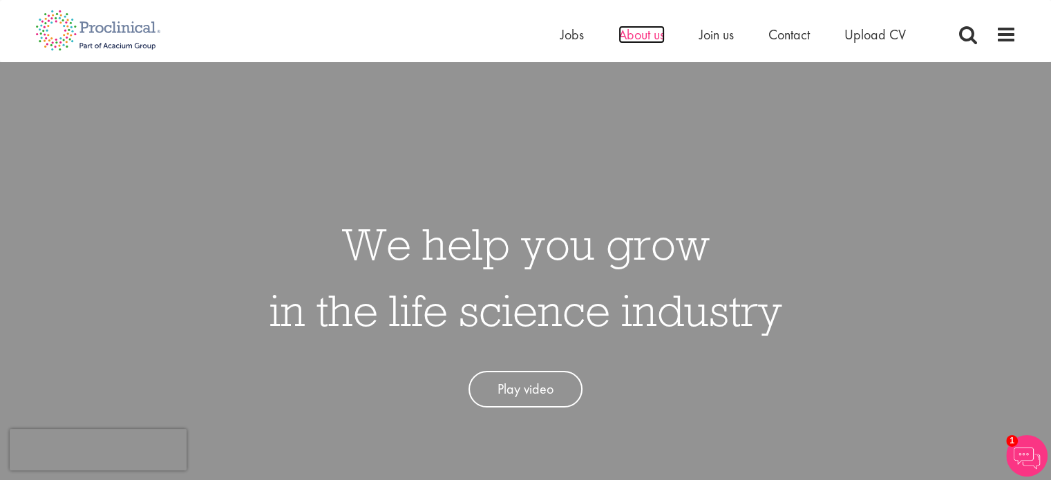
click at [653, 37] on span "About us" at bounding box center [641, 35] width 46 height 18
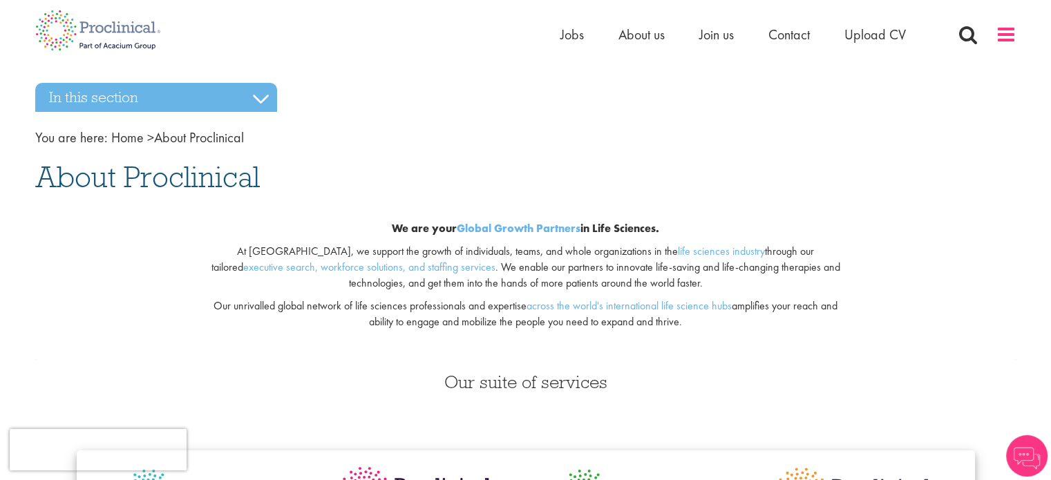
click at [998, 30] on span at bounding box center [1005, 34] width 21 height 21
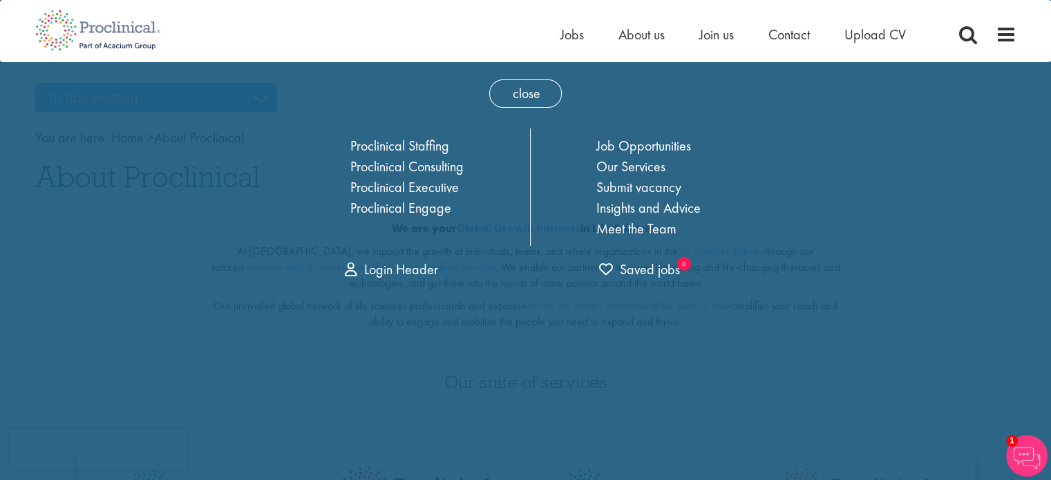
click at [409, 14] on div "Home Jobs About us Join us Contact Upload CV" at bounding box center [520, 26] width 991 height 52
click at [522, 95] on span "close" at bounding box center [525, 93] width 73 height 28
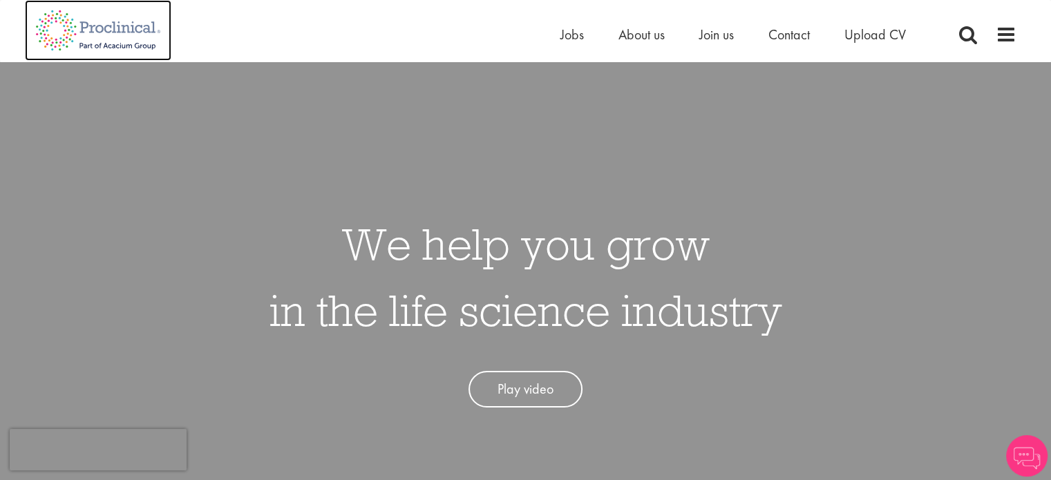
click at [125, 23] on img at bounding box center [98, 30] width 146 height 61
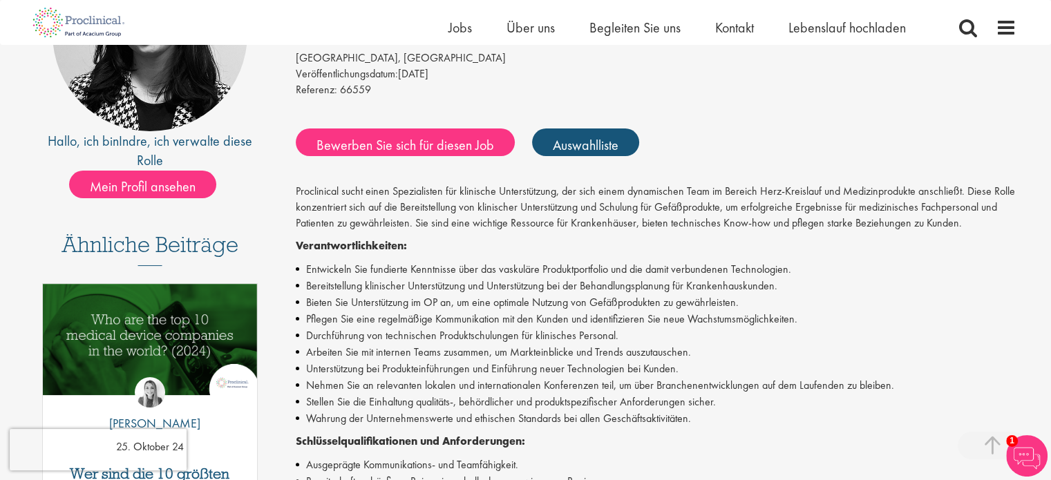
scroll to position [209, 0]
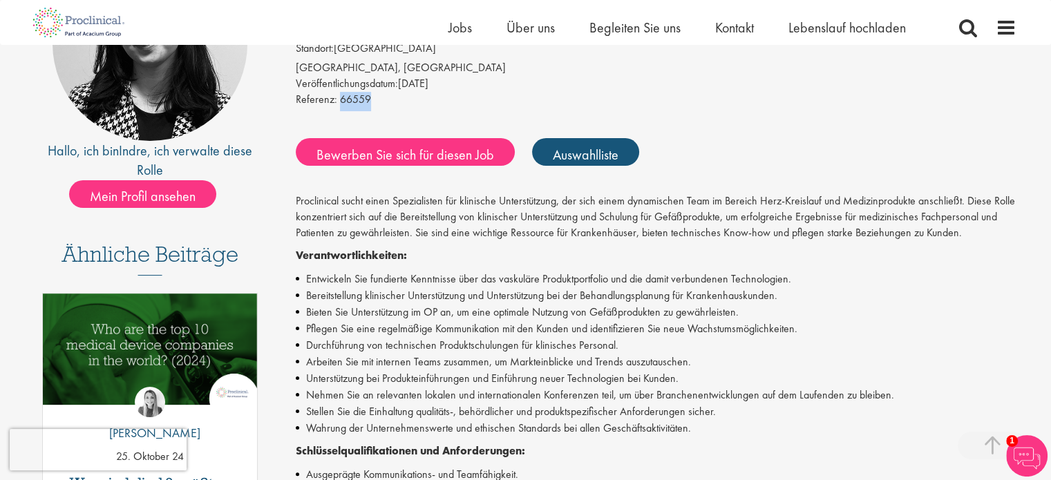
drag, startPoint x: 367, startPoint y: 99, endPoint x: 337, endPoint y: 101, distance: 29.8
click at [340, 101] on font "66559" at bounding box center [355, 99] width 31 height 15
drag, startPoint x: 351, startPoint y: 99, endPoint x: 342, endPoint y: 84, distance: 17.1
drag, startPoint x: 342, startPoint y: 84, endPoint x: 784, endPoint y: 104, distance: 442.6
click at [784, 104] on div "Referenz: 66559" at bounding box center [656, 101] width 721 height 19
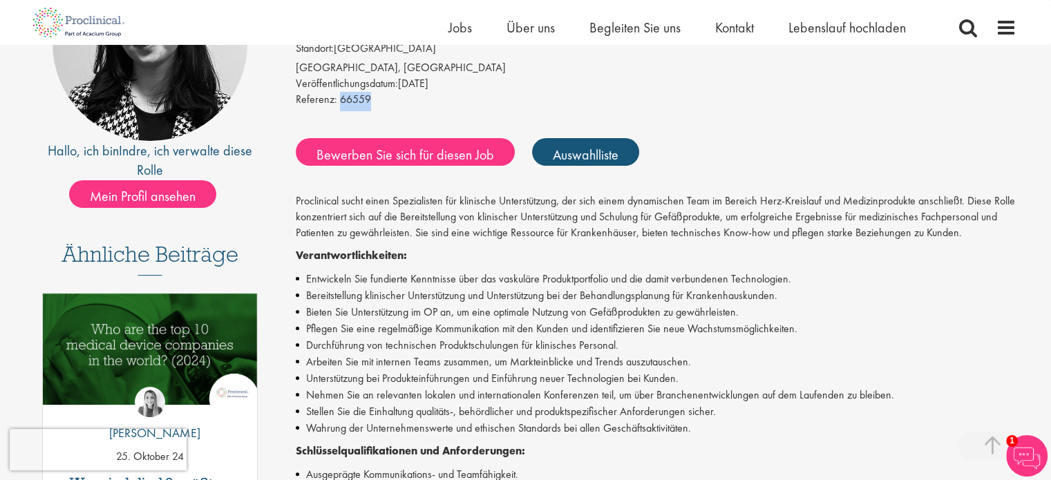
copy font "66559"
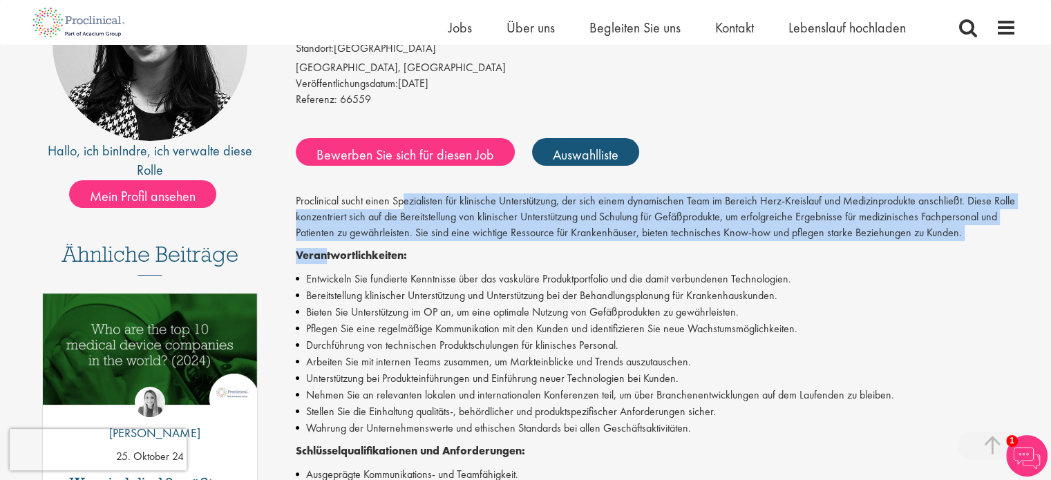
drag, startPoint x: 327, startPoint y: 245, endPoint x: 461, endPoint y: 175, distance: 151.7
click at [461, 175] on div "Spezialist für klinische Unterstützung, Aortenintervention, Gefäß Gehalt: Äußer…" at bounding box center [651, 409] width 752 height 926
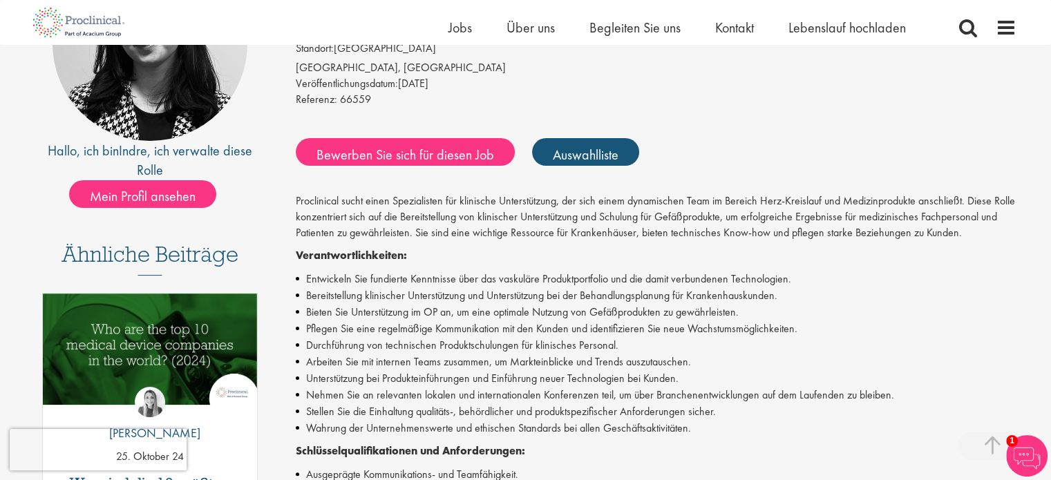
click at [868, 113] on div "Spezialist für klinische Unterstützung, Aortenintervention, Gefäß Gehalt: Äußer…" at bounding box center [651, 409] width 752 height 926
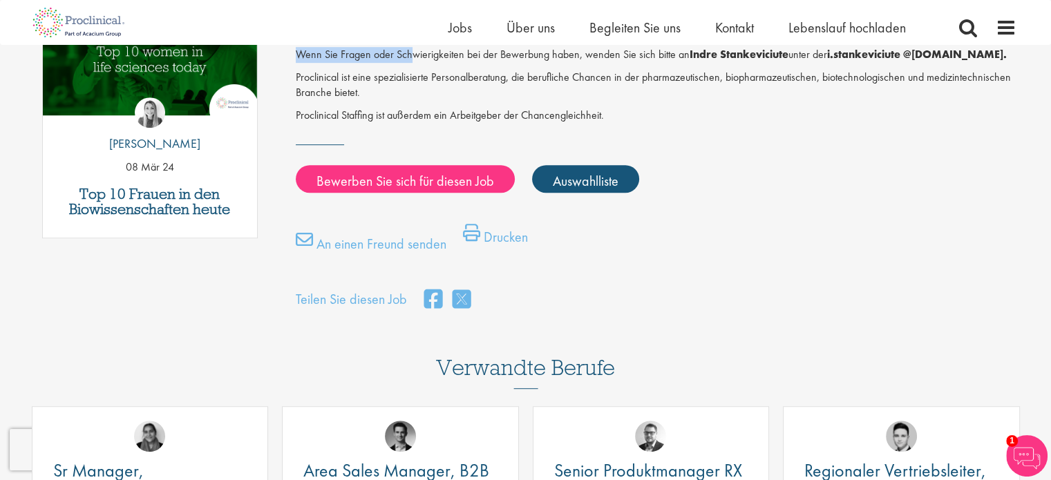
scroll to position [762, 0]
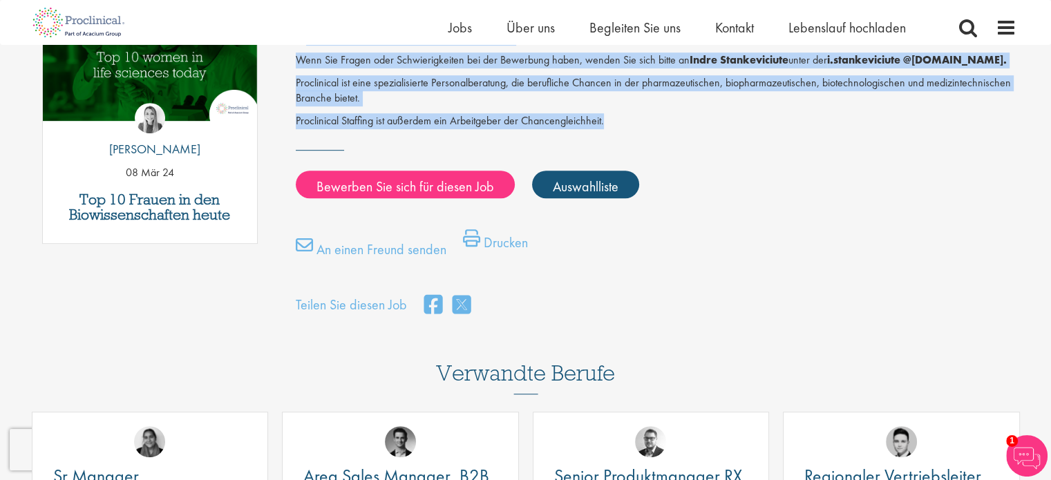
drag, startPoint x: 298, startPoint y: 200, endPoint x: 604, endPoint y: 125, distance: 315.0
copy div "roclinical sucht einen Spezialisten für klinische Unterstützung, der sich einem…"
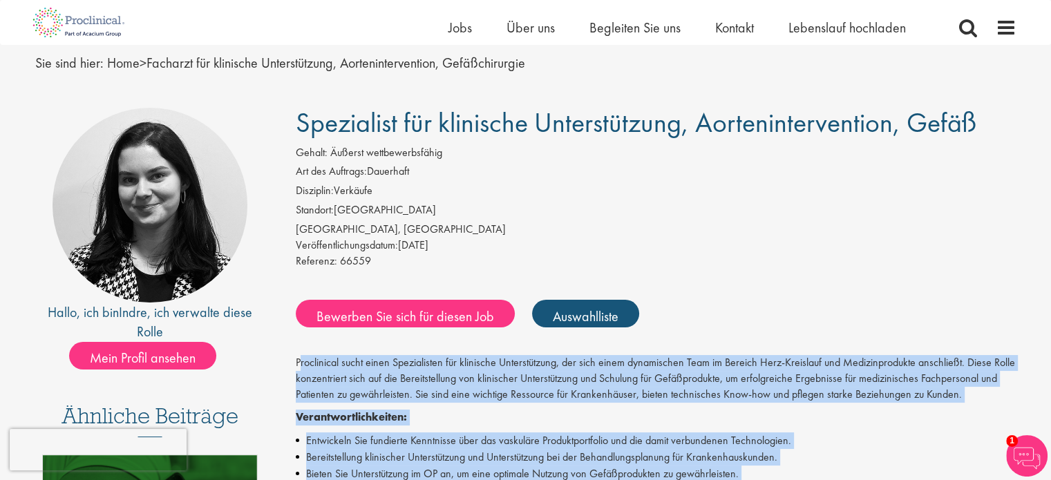
scroll to position [44, 0]
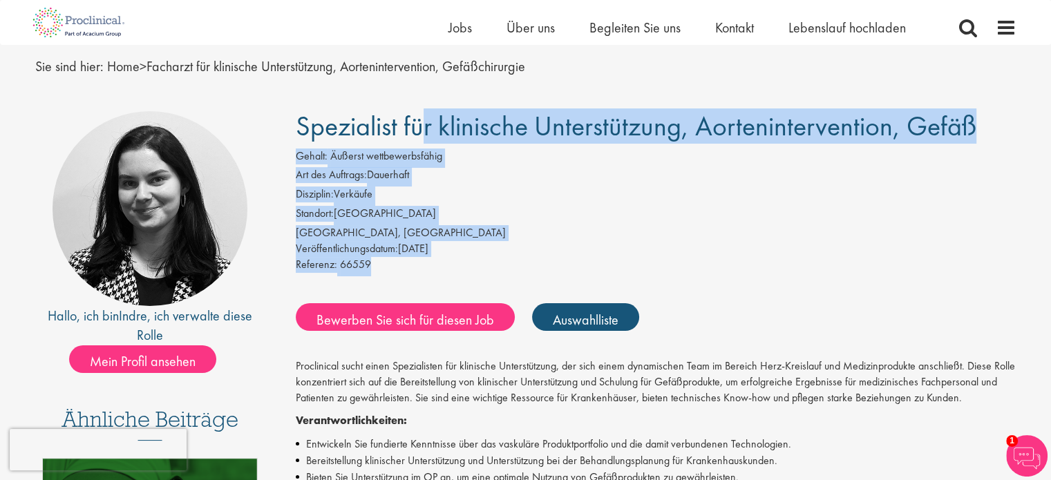
drag, startPoint x: 379, startPoint y: 261, endPoint x: 301, endPoint y: 142, distance: 142.7
copy div "Spezialist für klinische Unterstützung, Aortenintervention, Gefäß Gehalt: Äußer…"
drag, startPoint x: 173, startPoint y: 332, endPoint x: 73, endPoint y: 236, distance: 138.8
click at [73, 236] on div "Hallo, ich bin Indre , ich verwalte diese Rolle Mein Profil ansehen" at bounding box center [150, 242] width 230 height 262
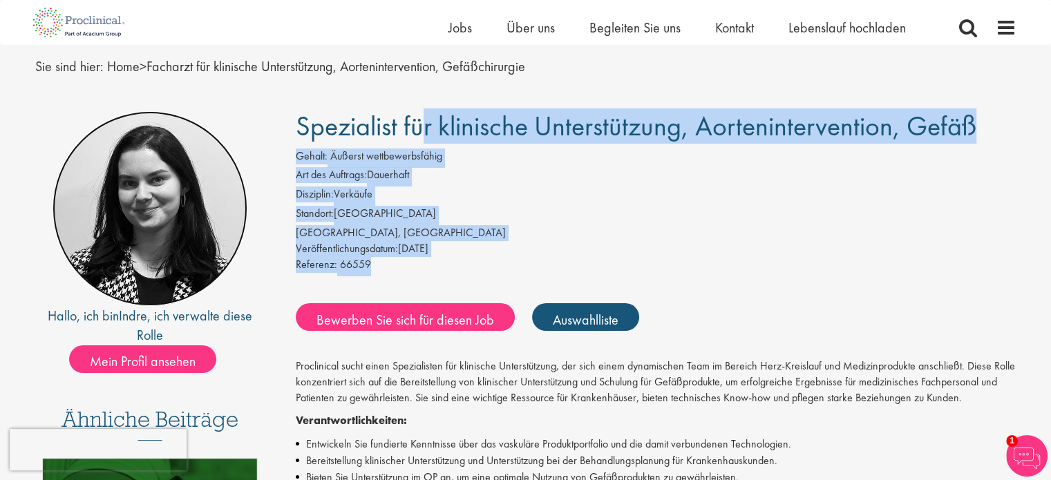
copy div "Hallo, ich bin Indre , ich verwalte diese Rolle"
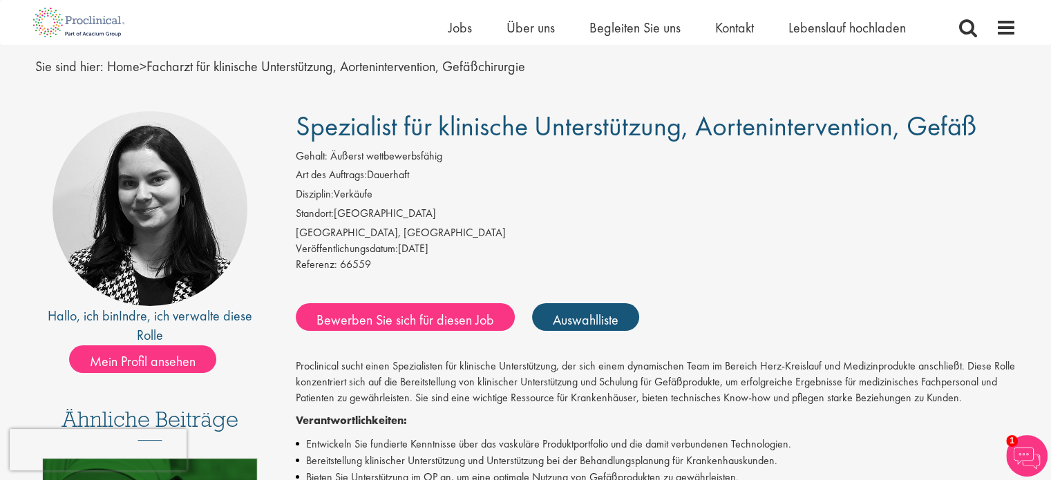
click at [376, 258] on div "Referenz: 66559" at bounding box center [656, 266] width 721 height 19
drag, startPoint x: 370, startPoint y: 262, endPoint x: 341, endPoint y: 267, distance: 30.1
click at [341, 267] on div "Referenz: 66559" at bounding box center [656, 266] width 721 height 19
drag, startPoint x: 351, startPoint y: 266, endPoint x: 345, endPoint y: 261, distance: 7.9
copy font "66559"
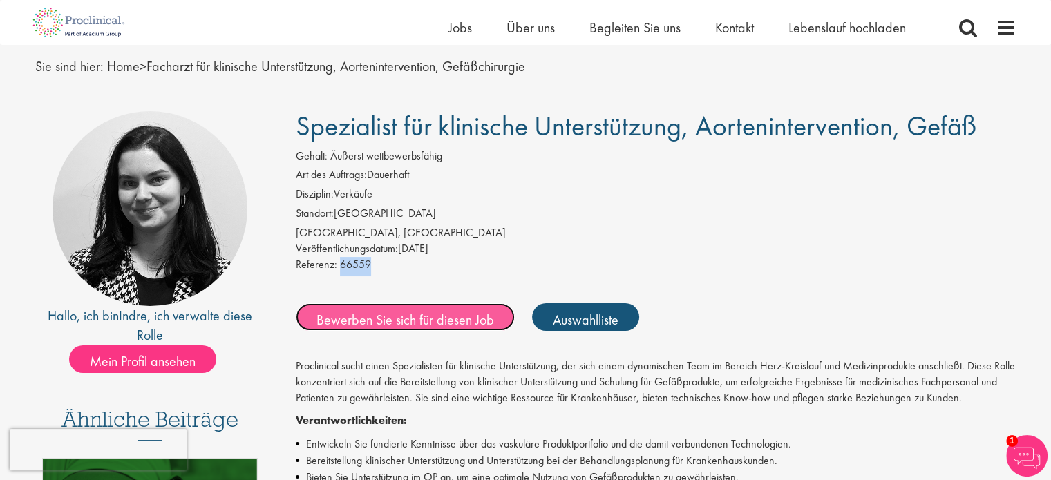
click at [390, 315] on font "Bewerben Sie sich für diesen Job" at bounding box center [405, 319] width 178 height 18
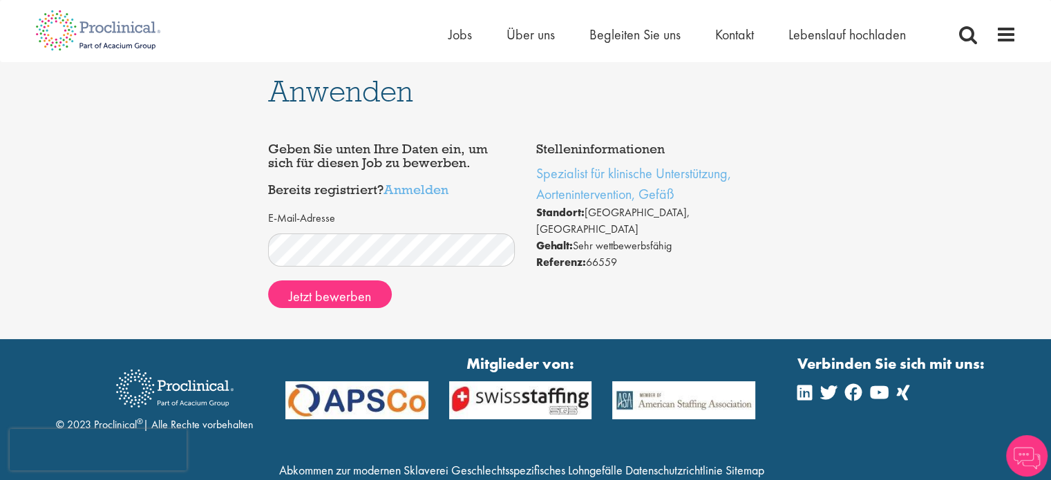
click at [390, 315] on div "E-Mail-Adresse Jetzt bewerben" at bounding box center [391, 261] width 247 height 115
click at [338, 291] on font "Jetzt bewerben" at bounding box center [330, 296] width 82 height 18
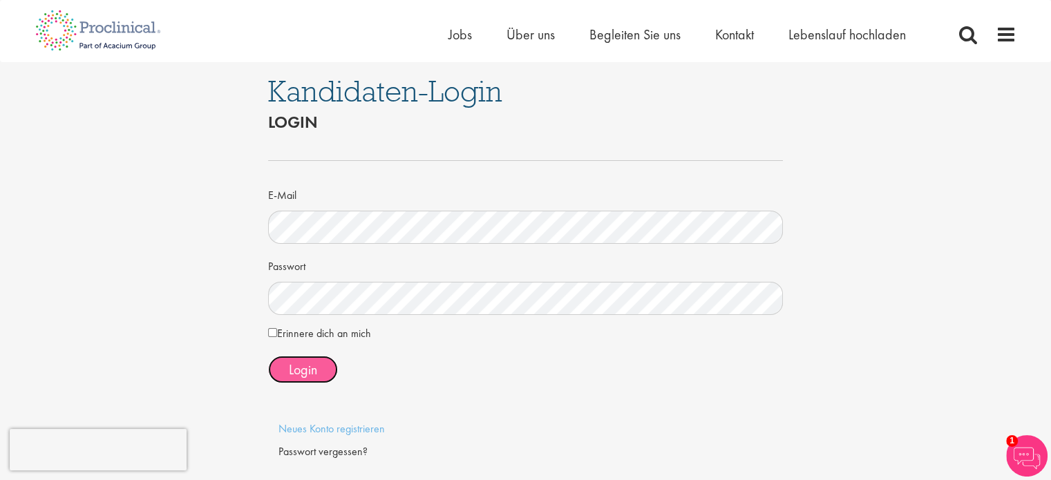
click at [305, 365] on font "Login" at bounding box center [303, 370] width 28 height 18
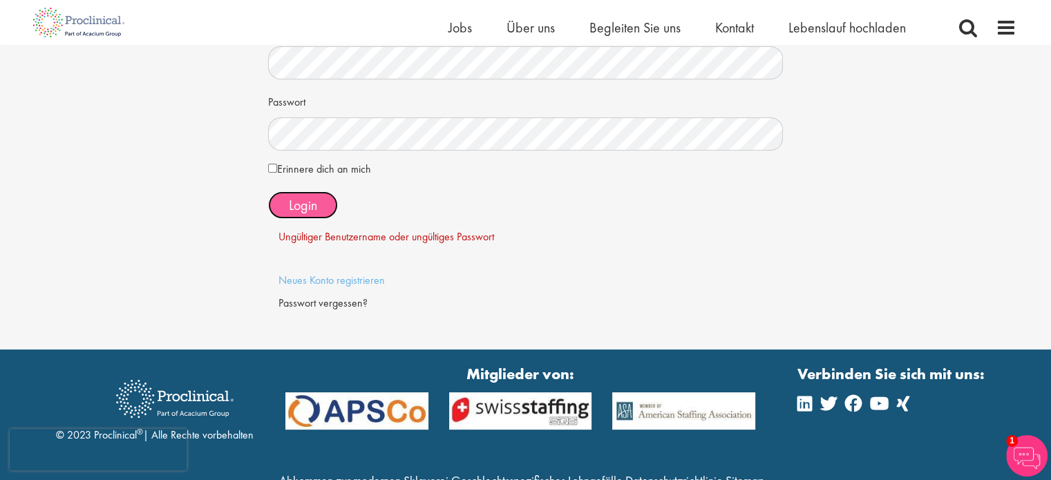
scroll to position [155, 0]
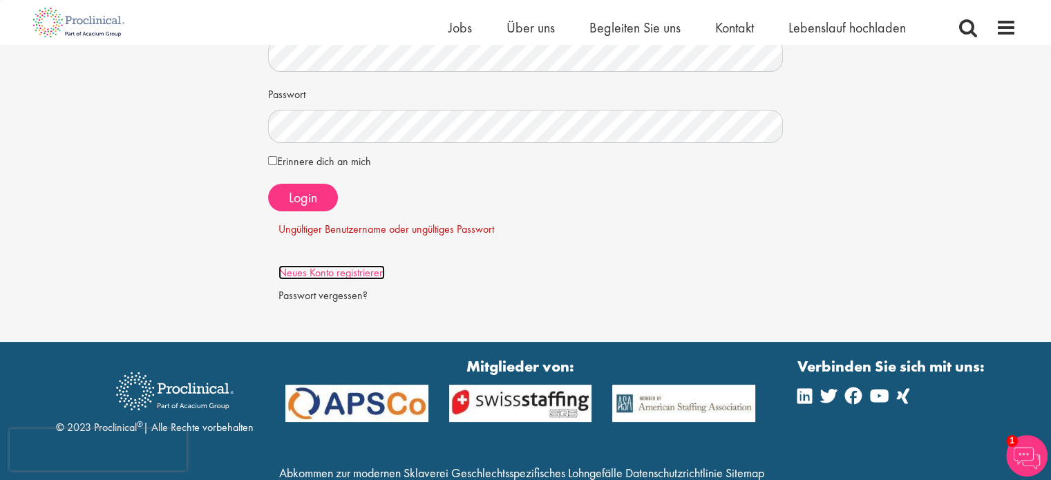
click at [335, 270] on font "Neues Konto registrieren" at bounding box center [331, 272] width 106 height 15
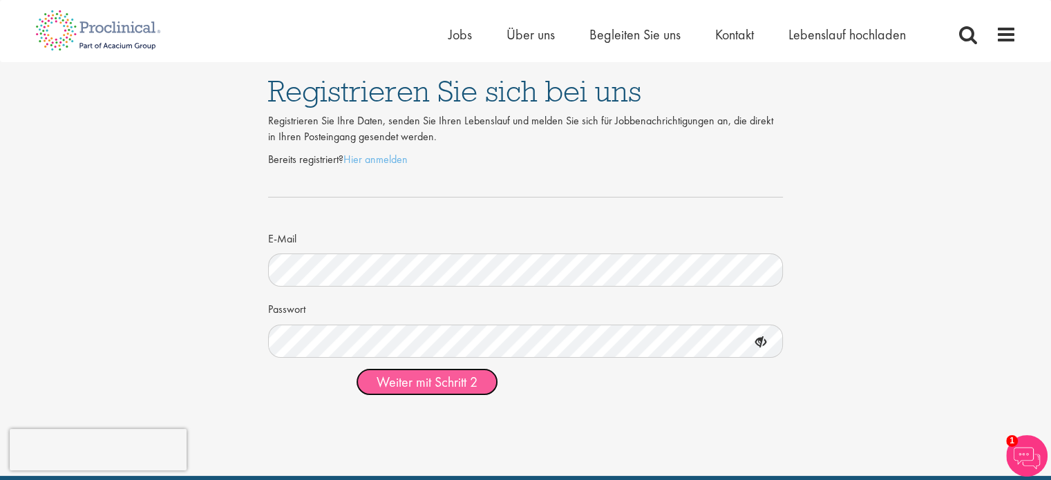
click at [428, 381] on font "Weiter mit Schritt 2" at bounding box center [426, 382] width 101 height 18
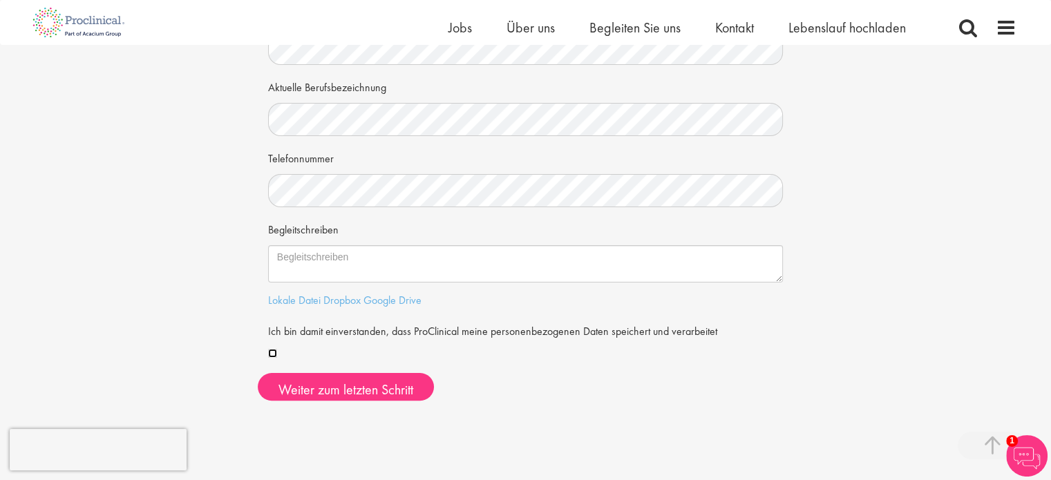
scroll to position [315, 0]
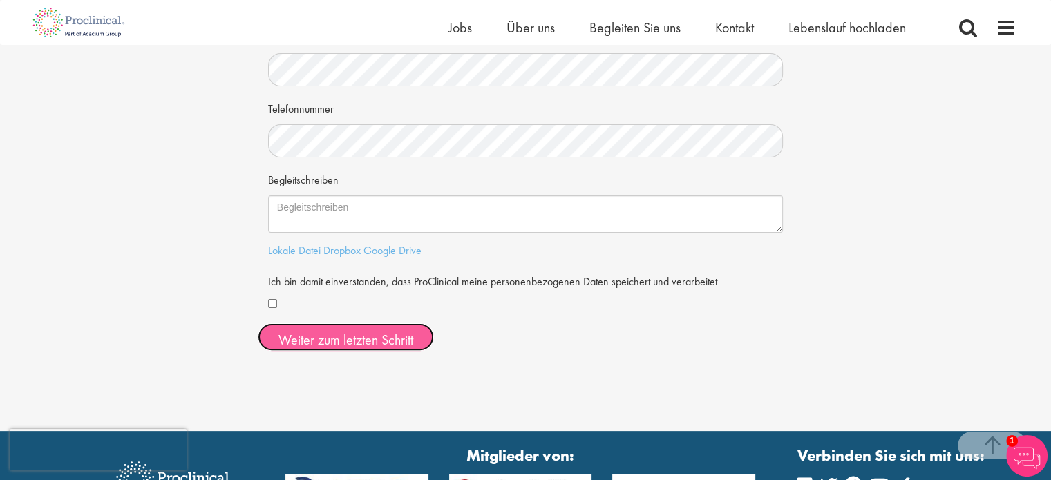
click at [345, 341] on font "Weiter zum letzten Schritt" at bounding box center [345, 339] width 135 height 18
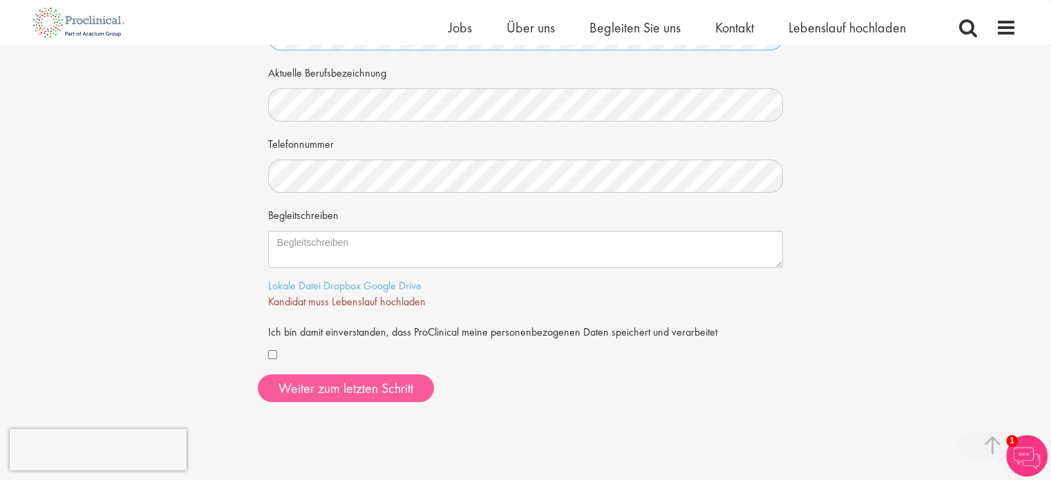
scroll to position [285, 0]
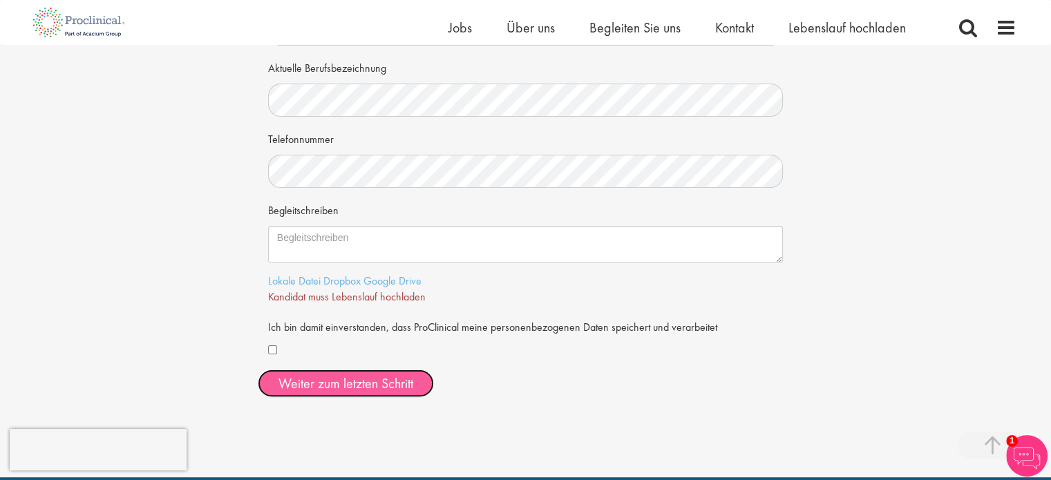
click at [337, 380] on font "Weiter zum letzten Schritt" at bounding box center [345, 383] width 135 height 18
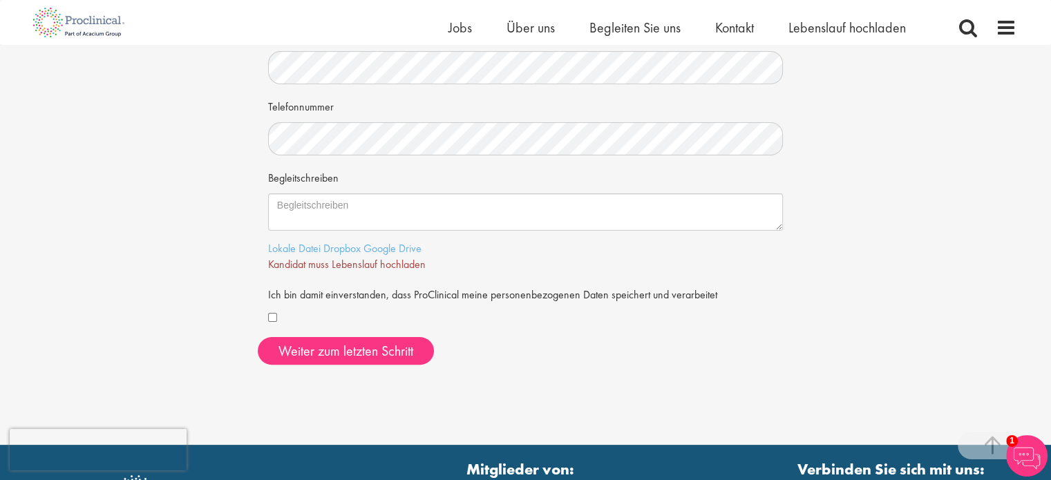
scroll to position [338, 0]
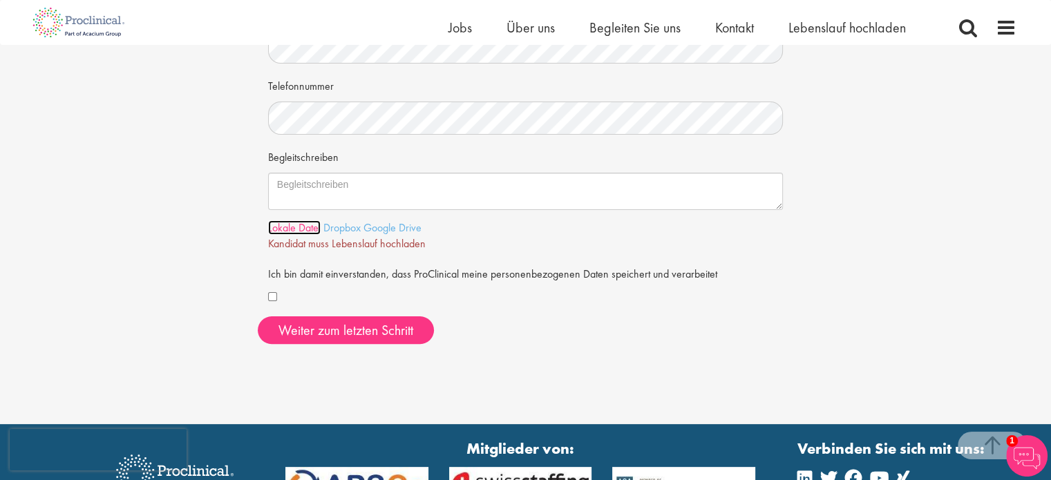
click at [281, 227] on font "Lokale Datei" at bounding box center [294, 227] width 53 height 15
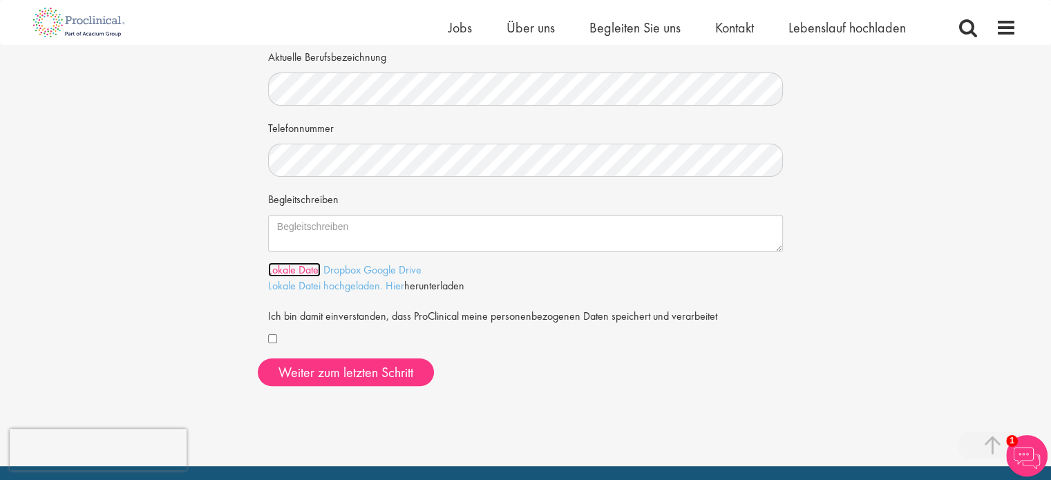
scroll to position [298, 0]
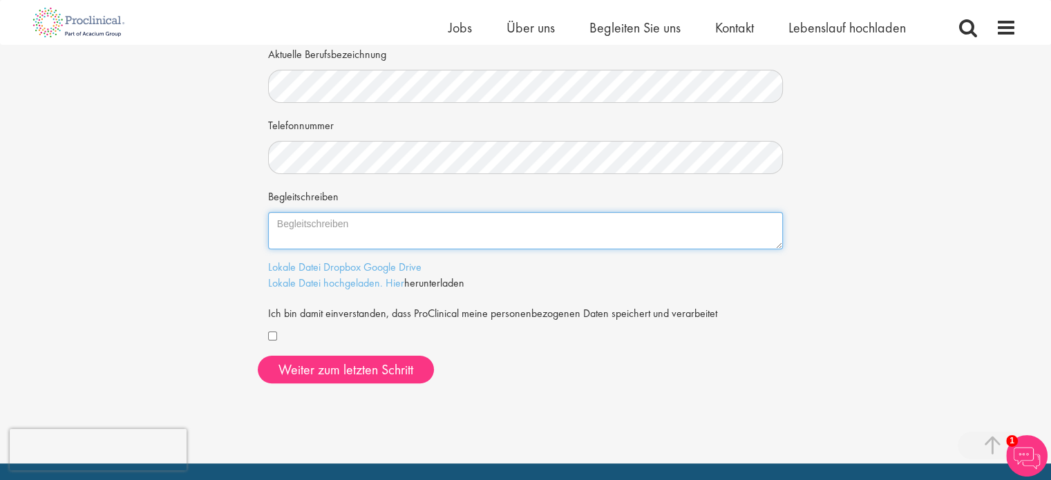
click at [287, 226] on textarea "Begleitschreiben" at bounding box center [525, 230] width 515 height 37
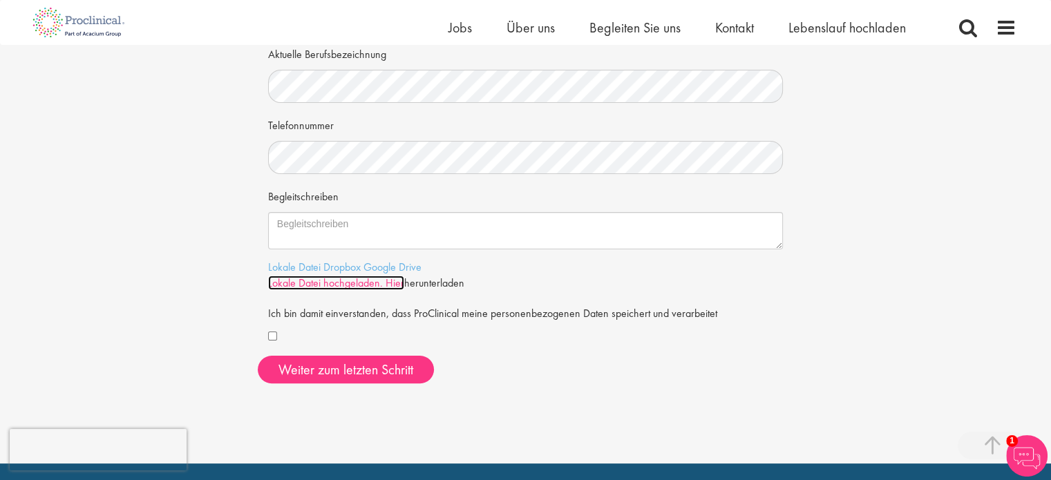
click at [320, 284] on font "Lokale Datei hochgeladen. Hier" at bounding box center [336, 283] width 136 height 15
click at [390, 283] on font "Lokale Datei hochgeladen. Hier" at bounding box center [336, 283] width 136 height 15
click at [287, 265] on font "Lokale Datei" at bounding box center [294, 267] width 53 height 15
drag, startPoint x: 750, startPoint y: 4, endPoint x: 875, endPoint y: 338, distance: 356.3
click at [875, 338] on div "Ihre persönlichen Daten Bitte geben Sie uns noch ein paar weitere Details, die …" at bounding box center [525, 70] width 1071 height 648
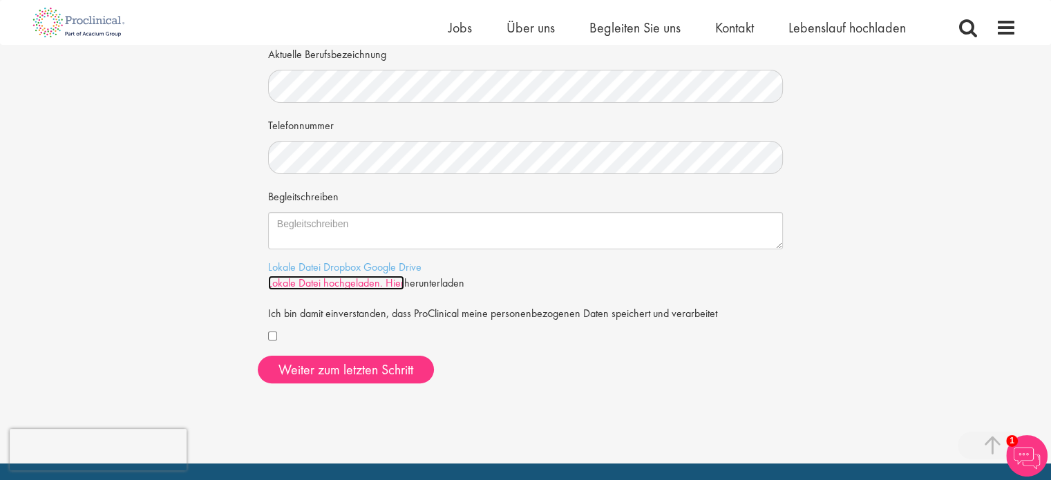
click at [332, 283] on font "Lokale Datei hochgeladen. Hier" at bounding box center [336, 283] width 136 height 15
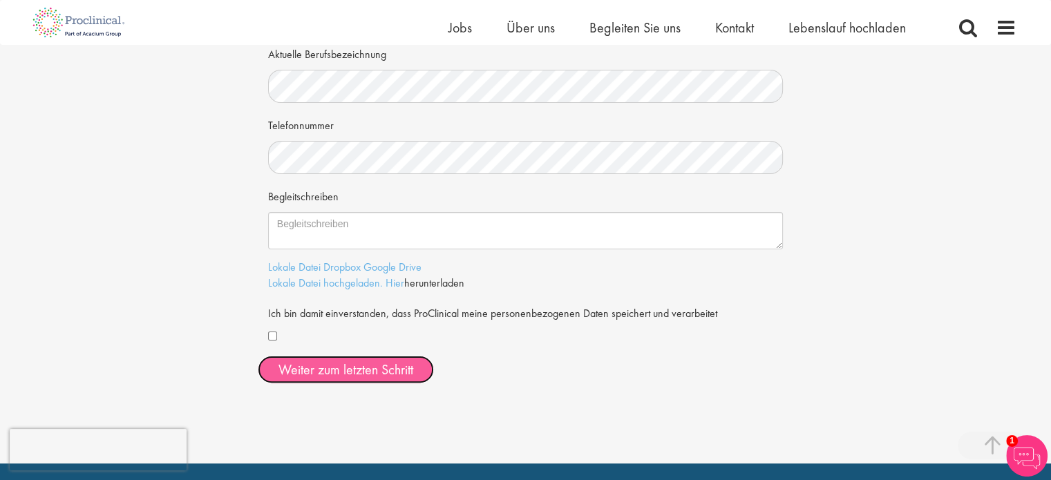
click at [359, 365] on font "Weiter zum letzten Schritt" at bounding box center [345, 370] width 135 height 18
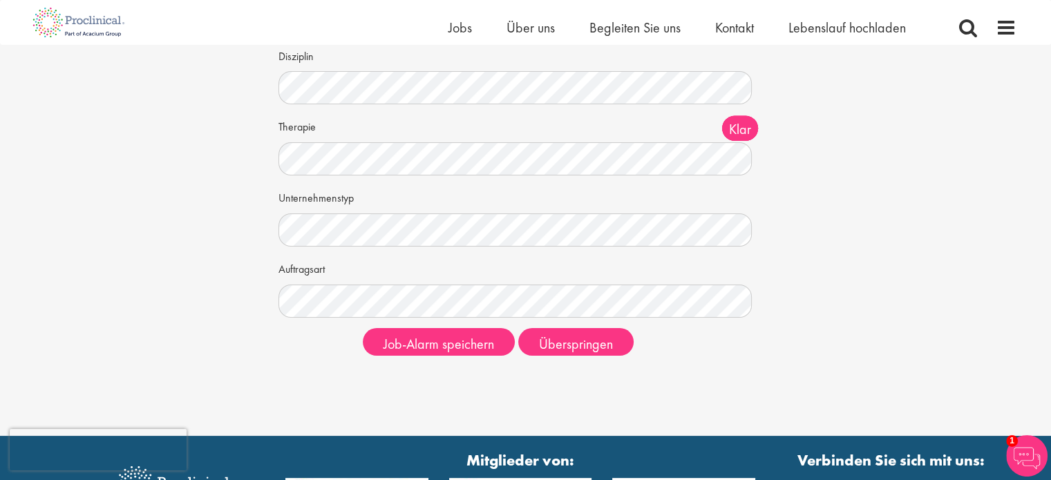
scroll to position [154, 0]
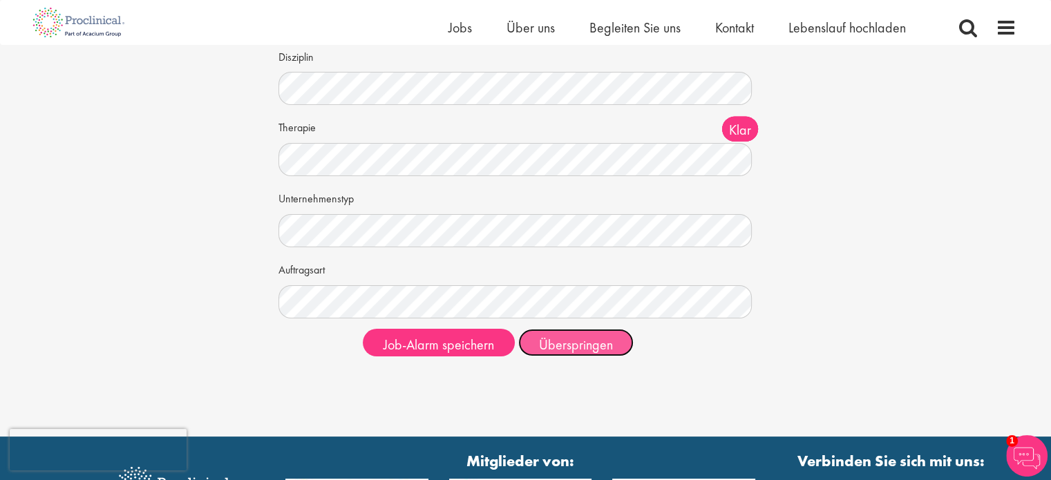
click at [600, 344] on font "Überspringen" at bounding box center [576, 345] width 74 height 18
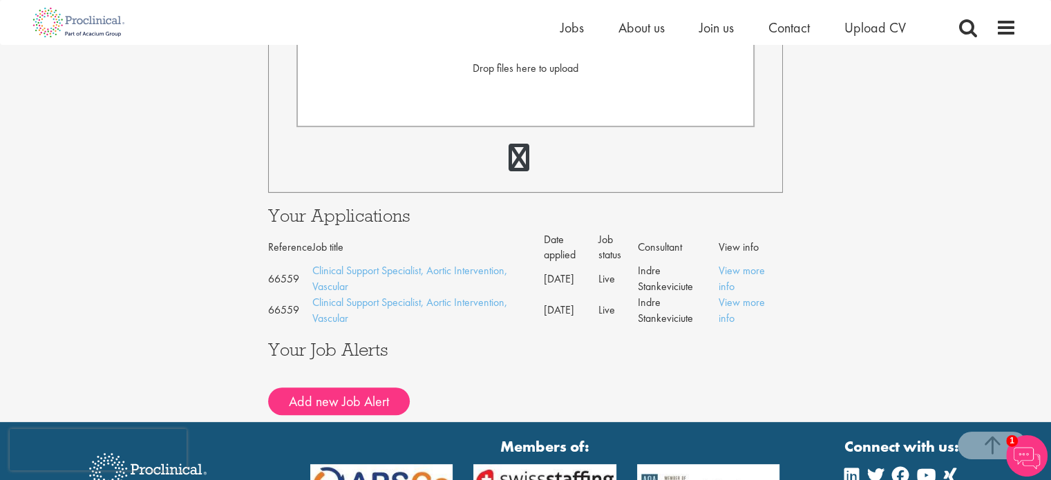
scroll to position [447, 0]
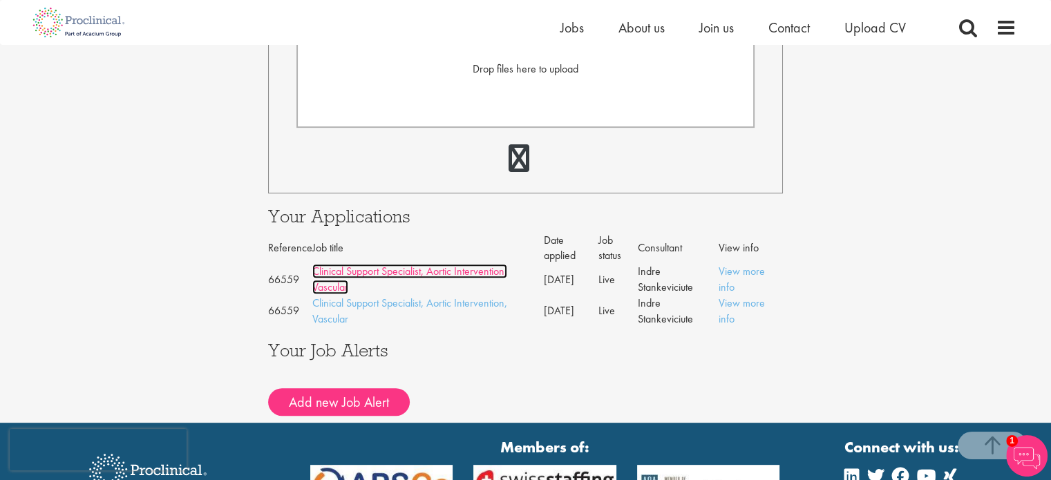
click at [380, 276] on link "Clinical Support Specialist, Aortic Intervention, Vascular" at bounding box center [409, 279] width 195 height 30
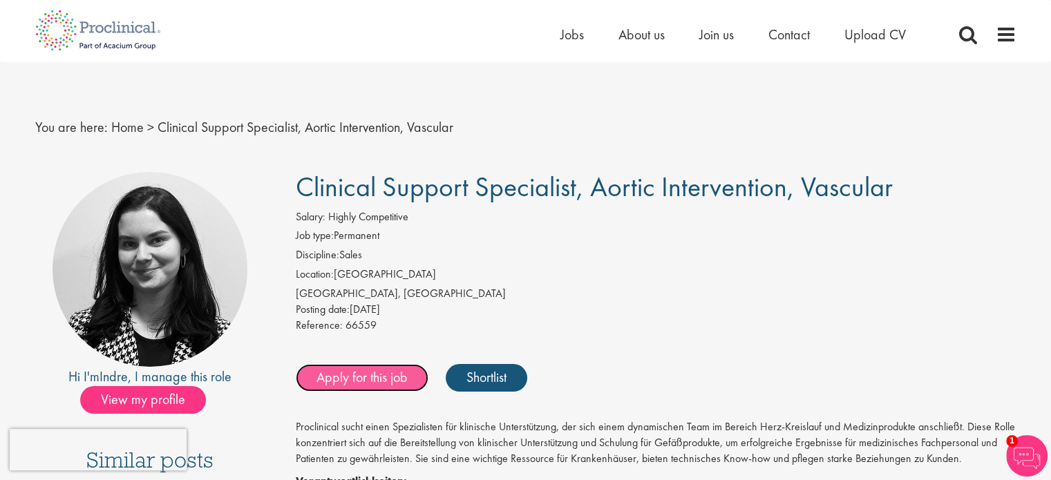
click at [358, 374] on link "Apply for this job" at bounding box center [362, 378] width 133 height 28
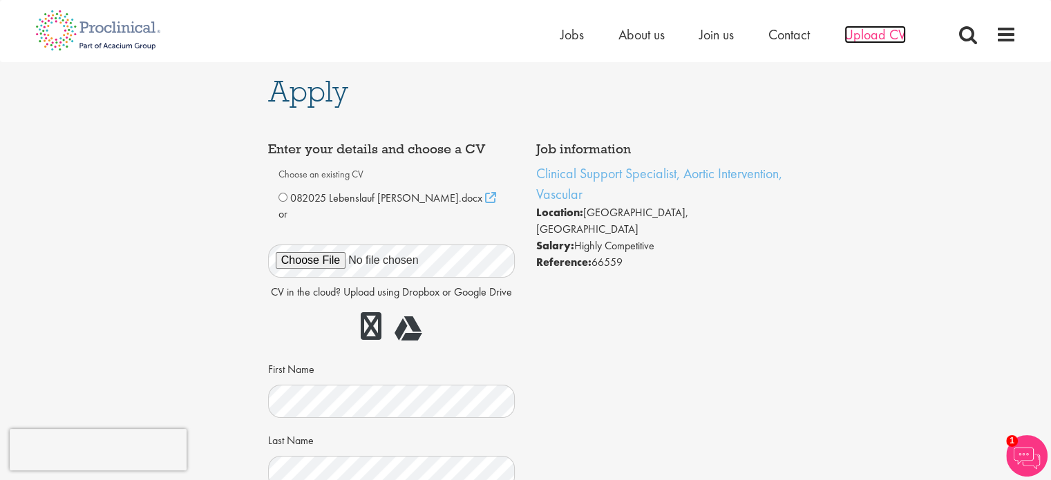
click at [871, 32] on span "Upload CV" at bounding box center [874, 35] width 61 height 18
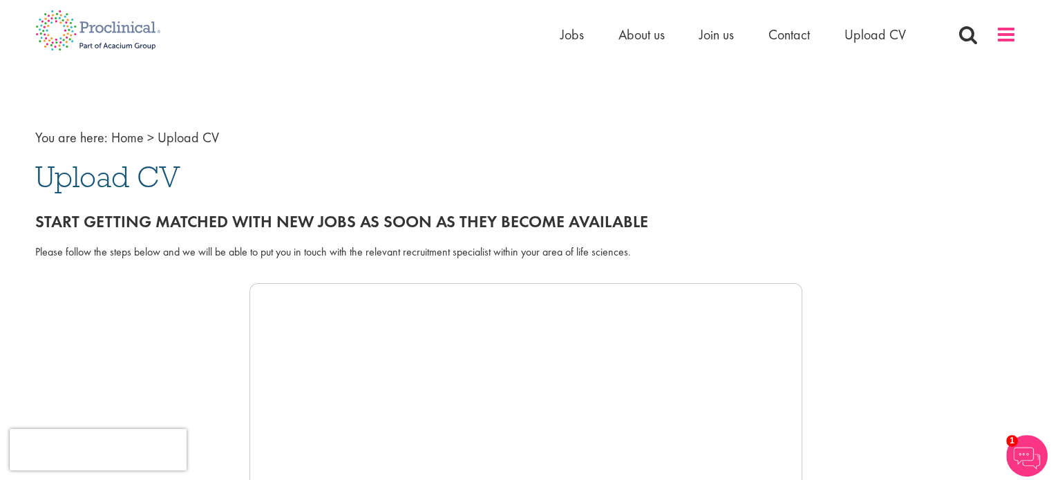
click at [1011, 34] on span at bounding box center [1005, 34] width 21 height 21
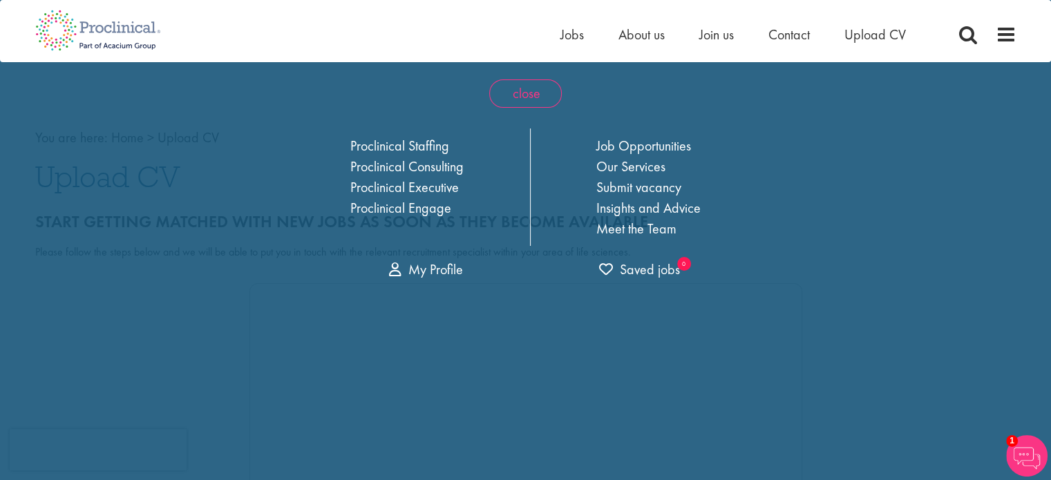
click at [526, 93] on span "close" at bounding box center [525, 93] width 73 height 28
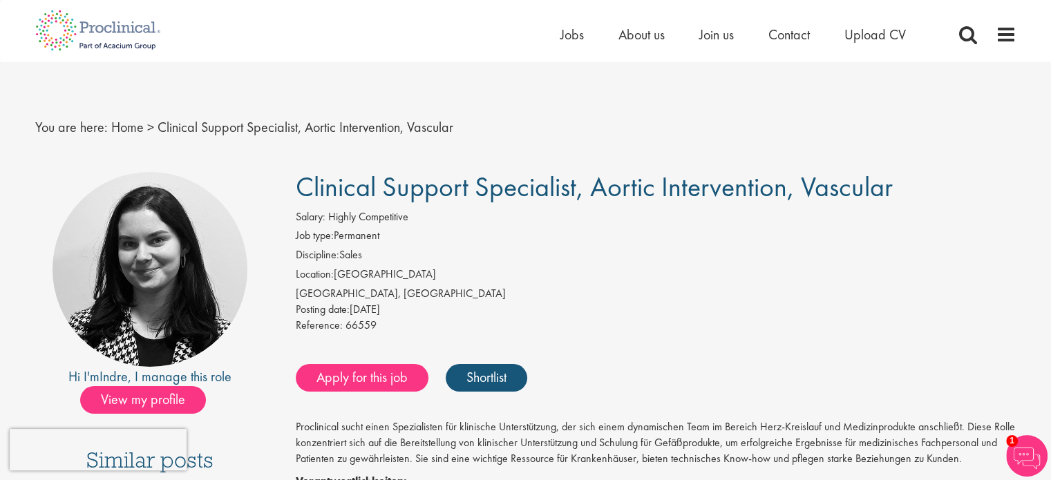
drag, startPoint x: 1057, startPoint y: 99, endPoint x: 1037, endPoint y: 65, distance: 39.3
click at [374, 377] on link "Apply for this job" at bounding box center [362, 378] width 133 height 28
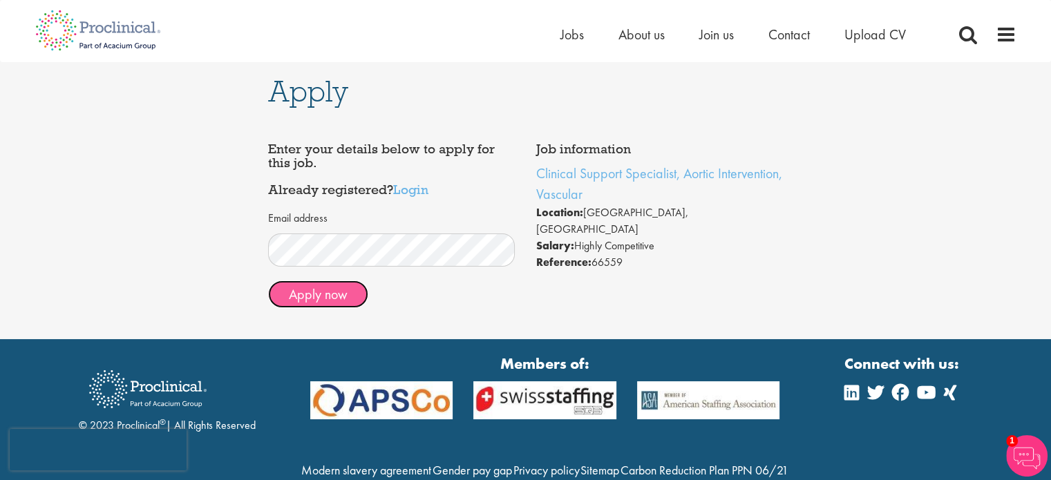
click at [330, 292] on button "Apply now" at bounding box center [318, 294] width 100 height 28
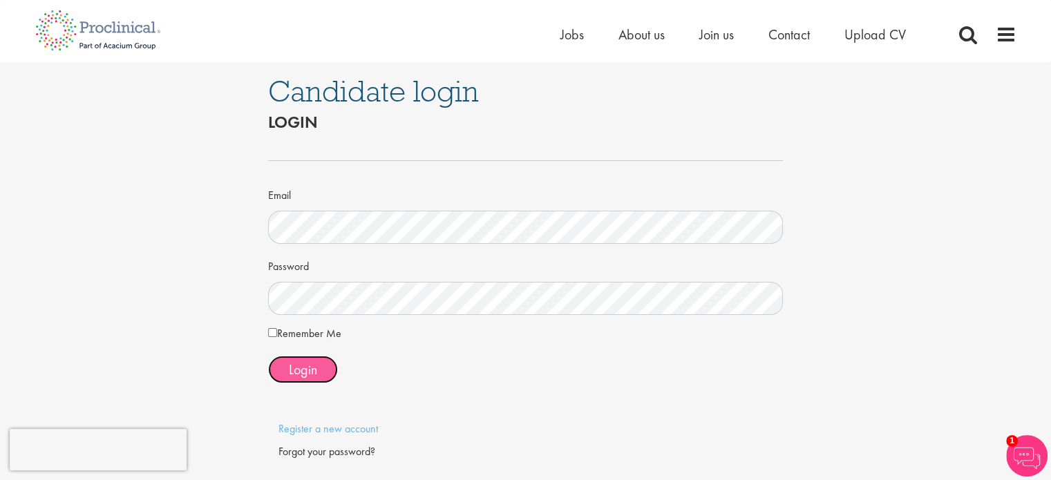
click at [301, 363] on span "Login" at bounding box center [303, 370] width 28 height 18
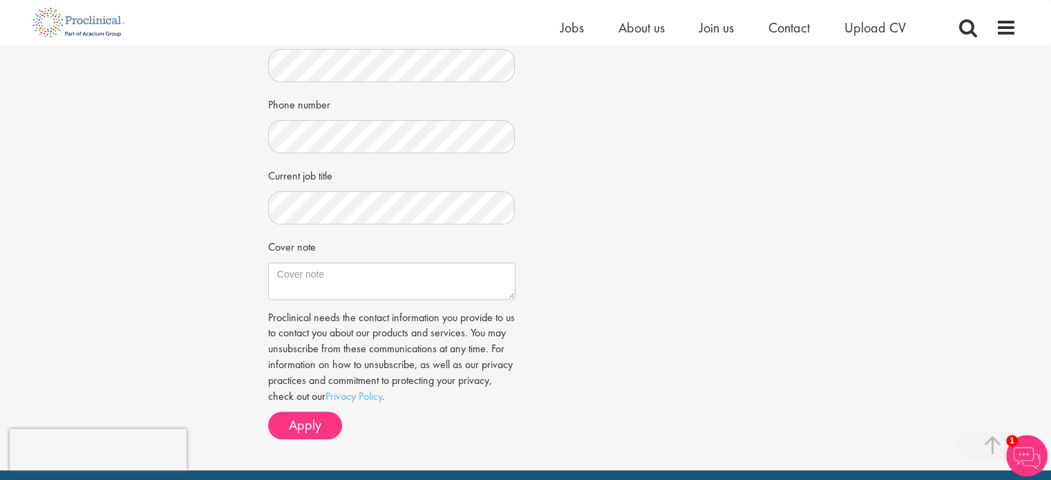
scroll to position [388, 0]
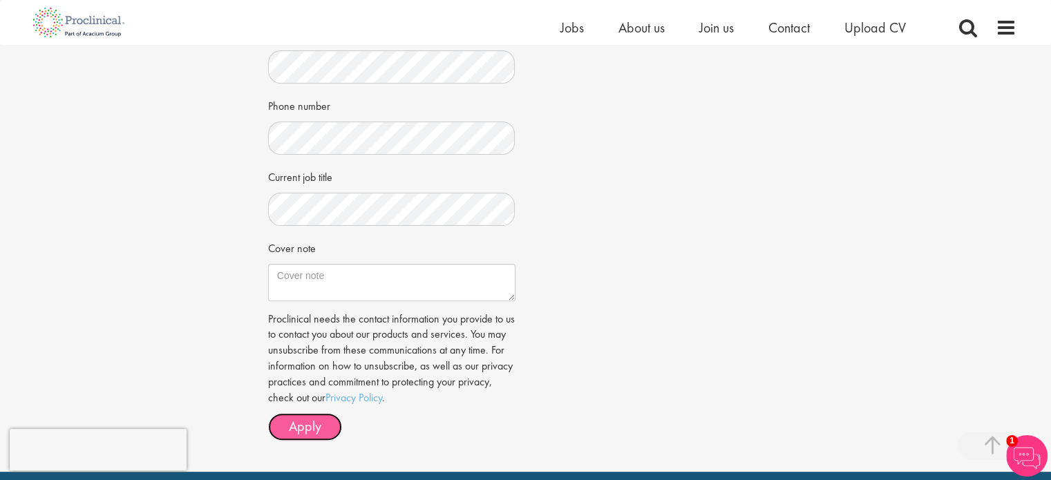
click at [306, 419] on span "Apply" at bounding box center [305, 426] width 32 height 18
click at [292, 425] on span "Apply" at bounding box center [305, 426] width 32 height 18
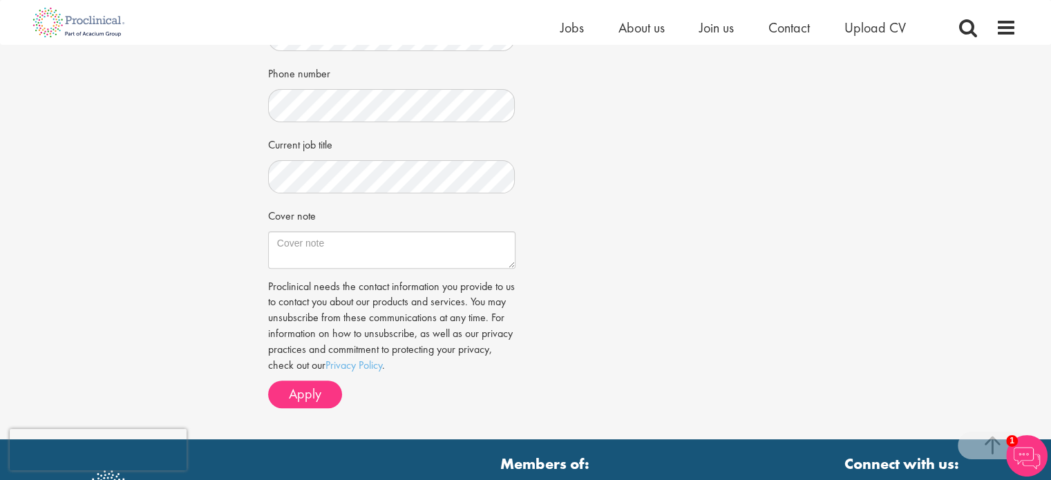
scroll to position [434, 0]
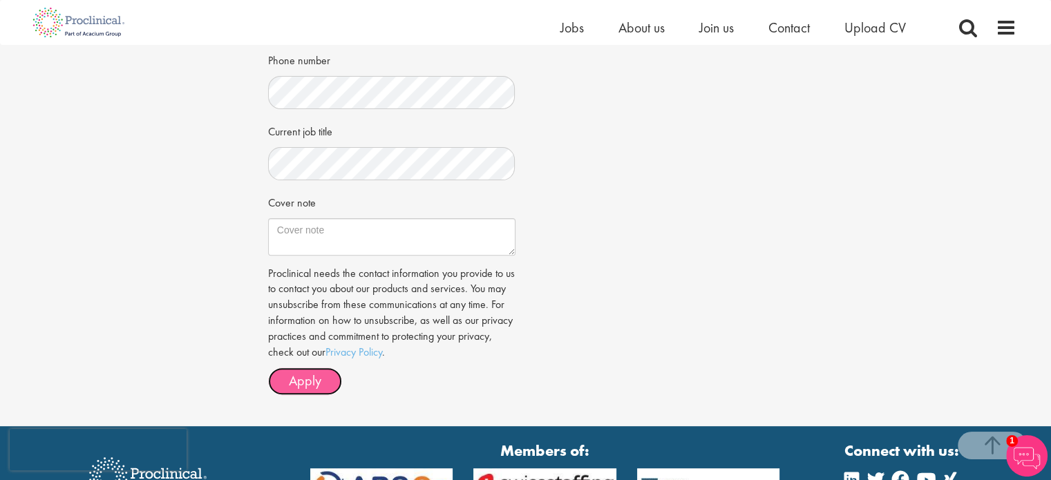
click at [301, 381] on span "Apply" at bounding box center [305, 381] width 32 height 18
click at [298, 378] on span "Apply" at bounding box center [305, 381] width 32 height 18
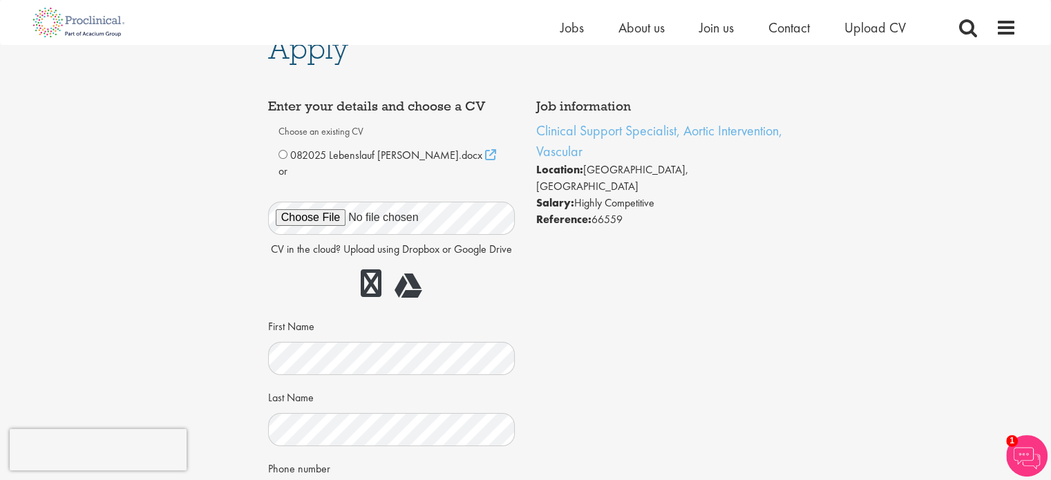
scroll to position [0, 0]
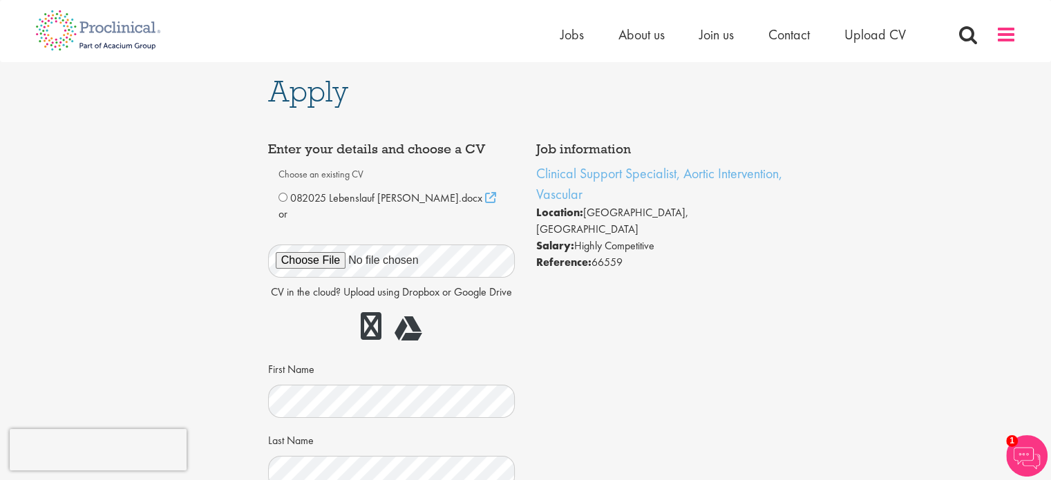
click at [1009, 31] on span at bounding box center [1005, 34] width 21 height 21
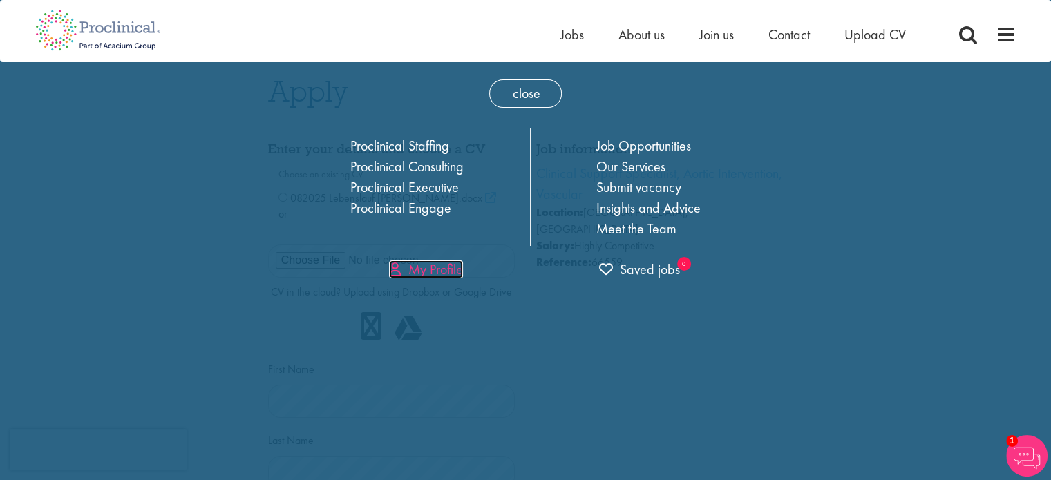
click at [417, 270] on link "My Profile" at bounding box center [426, 269] width 74 height 18
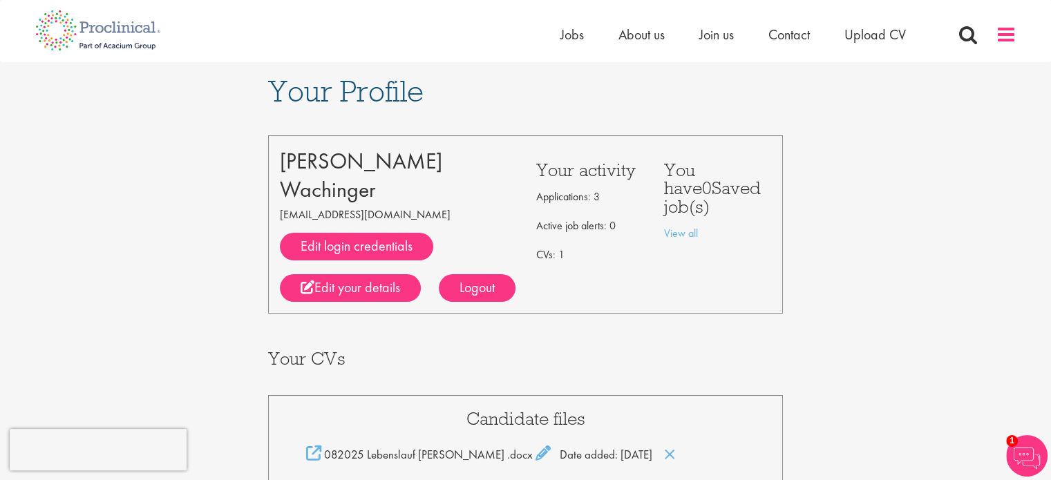
click at [1011, 31] on span at bounding box center [1005, 34] width 21 height 21
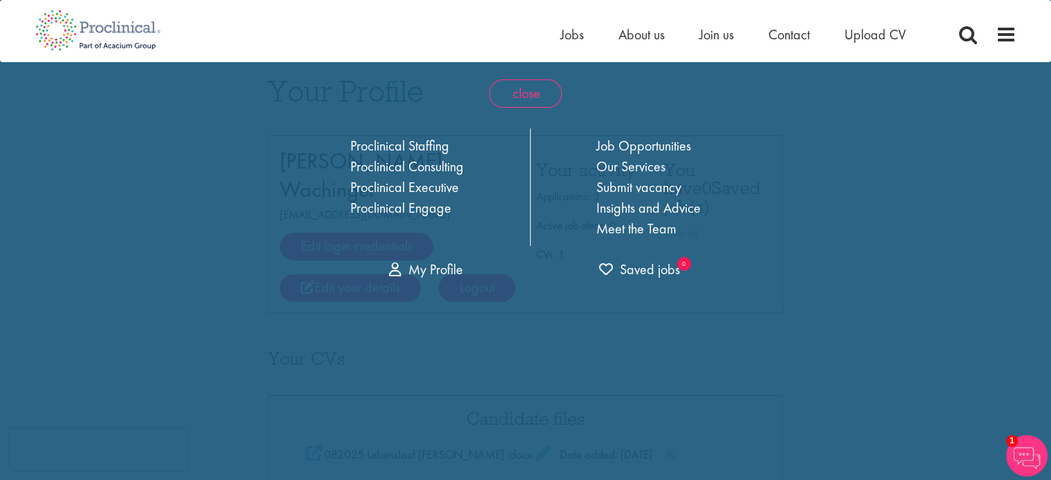
click at [523, 87] on span "close" at bounding box center [525, 93] width 73 height 28
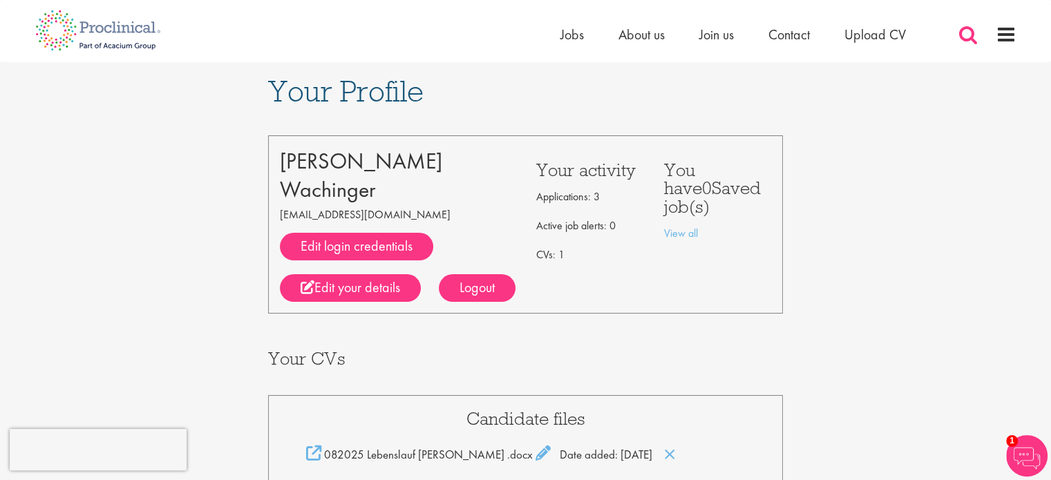
click at [966, 28] on span at bounding box center [967, 34] width 21 height 21
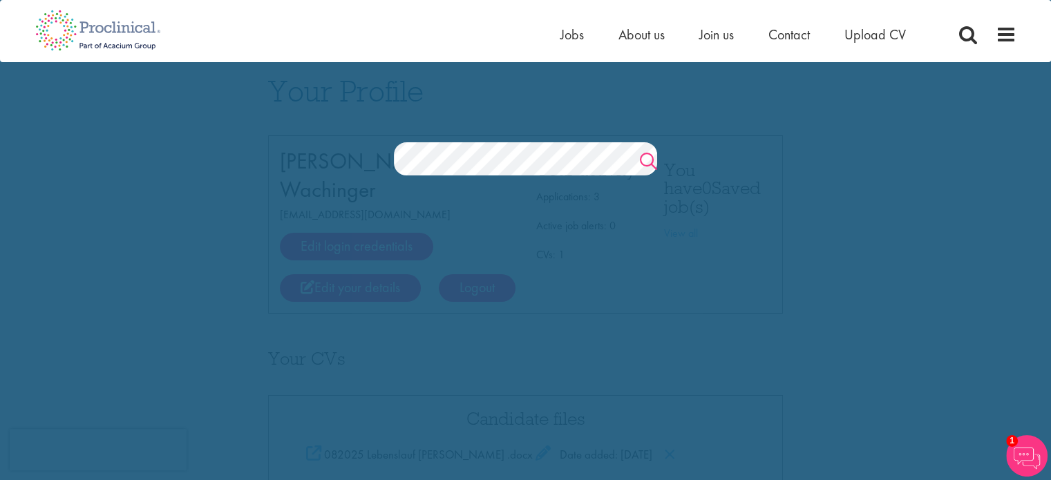
click at [650, 155] on link "Search" at bounding box center [648, 163] width 17 height 28
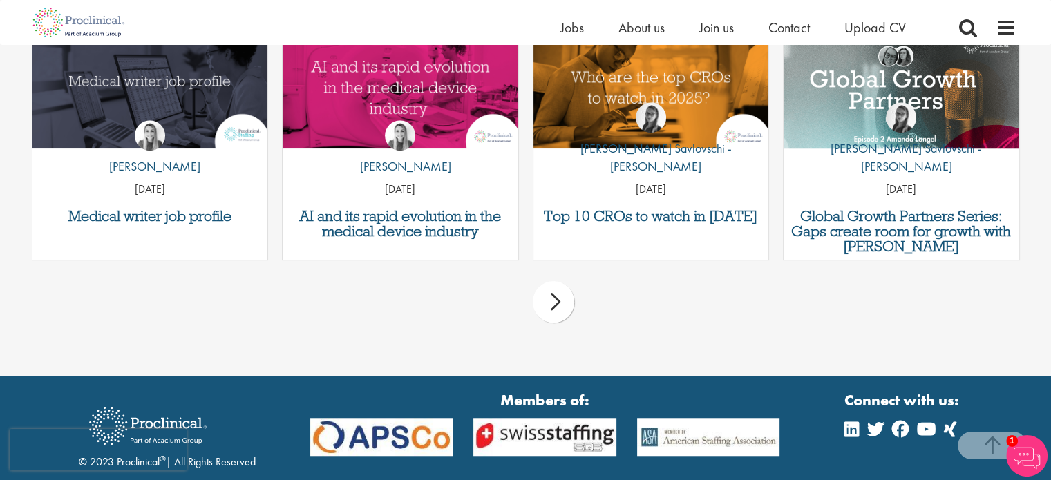
scroll to position [1127, 0]
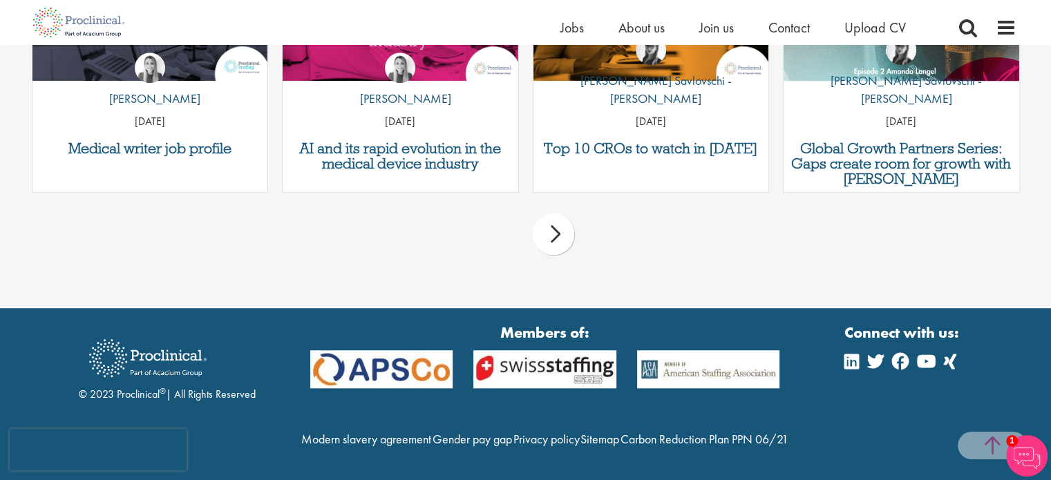
click at [997, 439] on span at bounding box center [991, 446] width 69 height 28
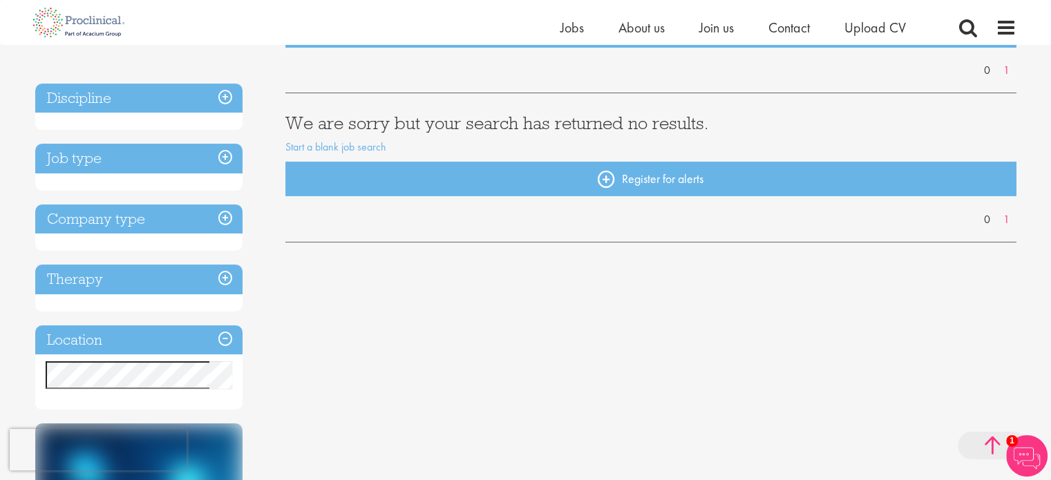
scroll to position [0, 0]
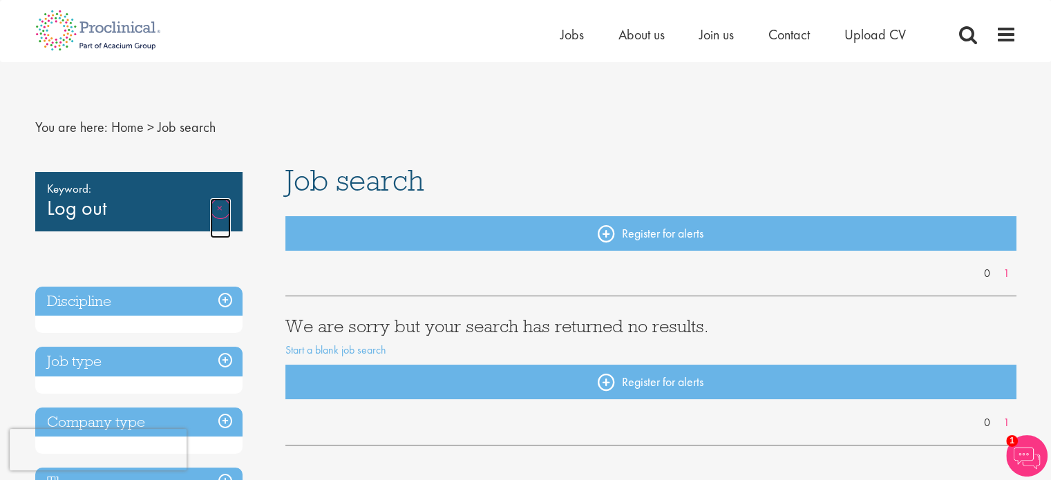
click at [224, 203] on link "Remove" at bounding box center [220, 218] width 21 height 40
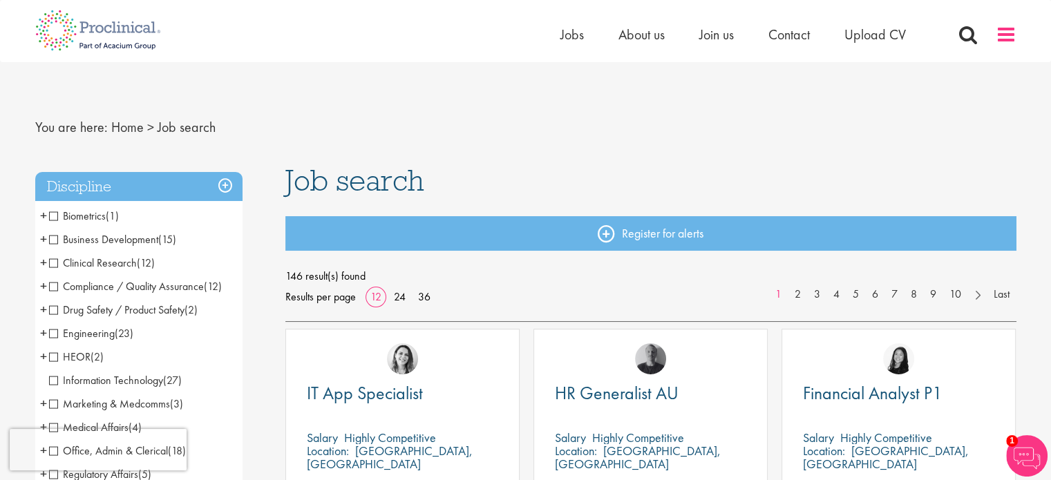
click at [1003, 29] on span at bounding box center [1005, 34] width 21 height 21
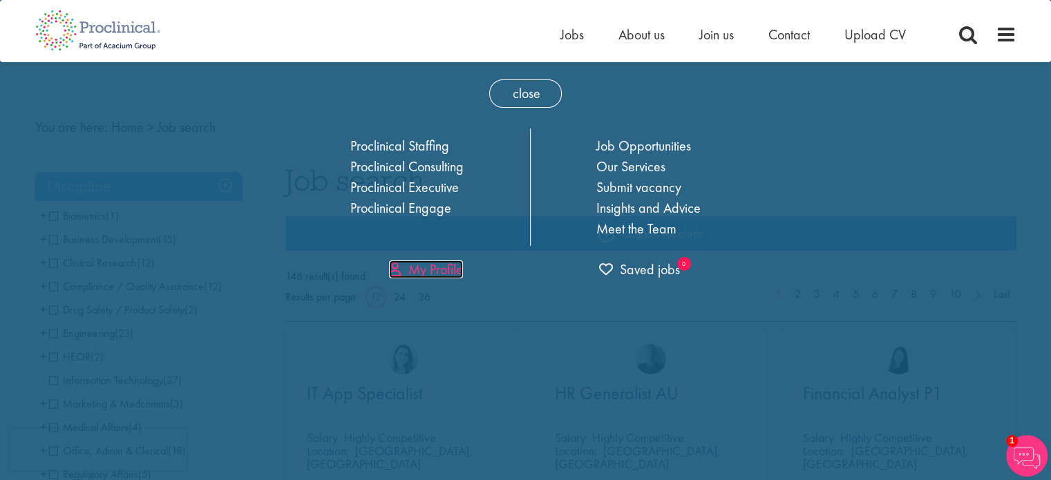
click at [443, 266] on link "My Profile" at bounding box center [426, 269] width 74 height 18
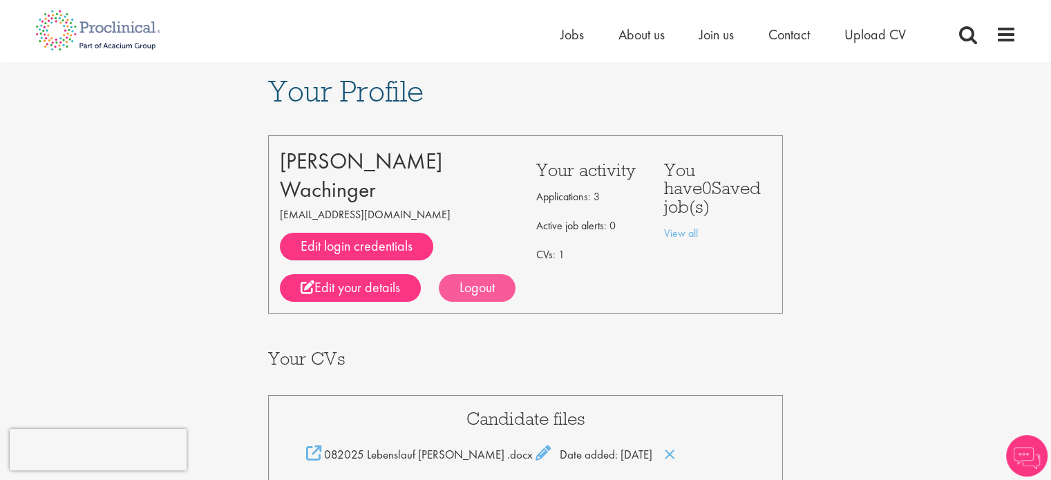
click at [464, 291] on div "Logout" at bounding box center [477, 288] width 77 height 28
